Goal: Task Accomplishment & Management: Complete application form

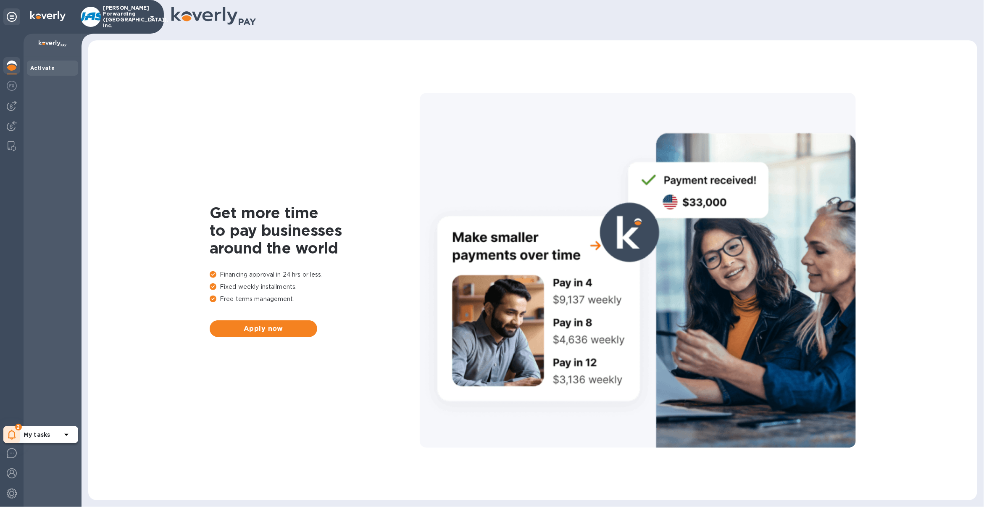
click at [14, 433] on icon at bounding box center [12, 434] width 8 height 10
click at [72, 407] on p "You have pending companies." at bounding box center [67, 408] width 87 height 9
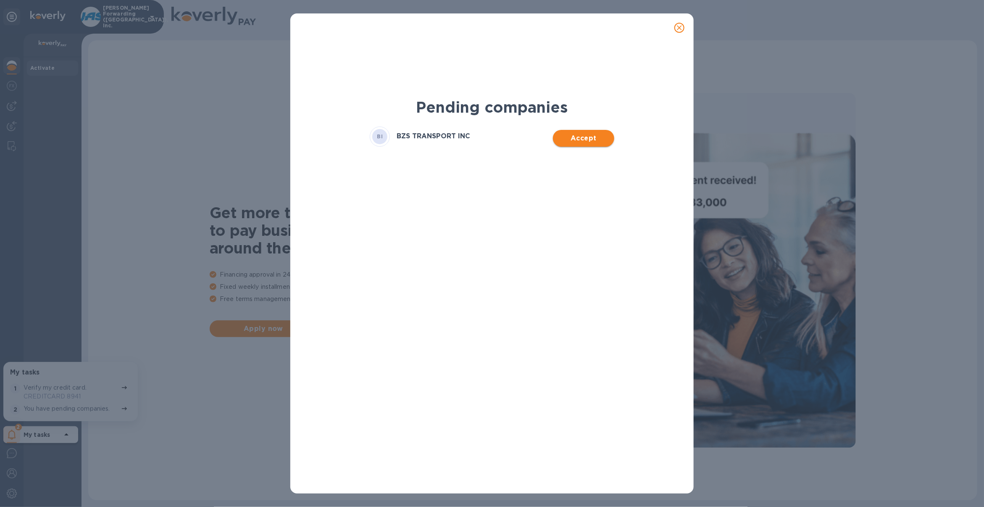
click at [593, 140] on span "Accept" at bounding box center [583, 138] width 47 height 10
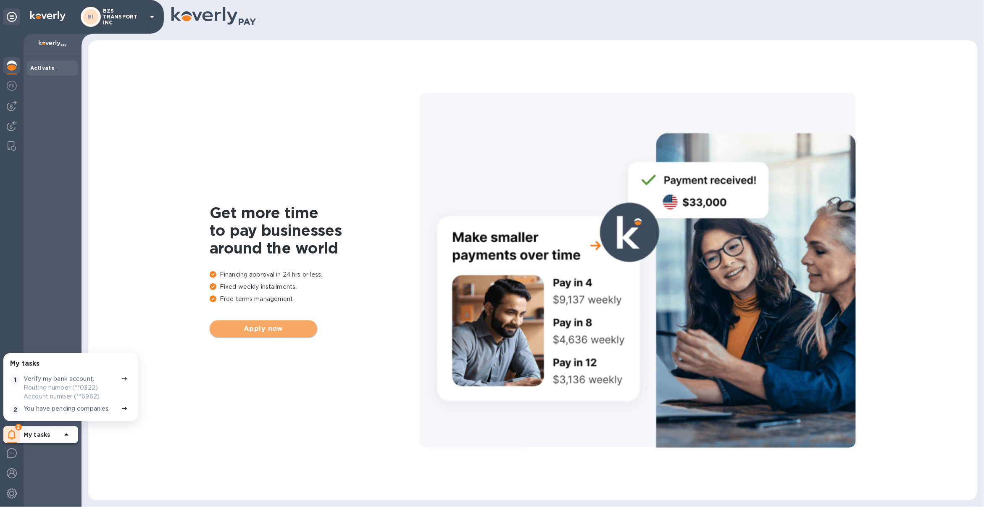
click at [283, 333] on span "Apply now" at bounding box center [263, 329] width 94 height 10
